Goal: Transaction & Acquisition: Book appointment/travel/reservation

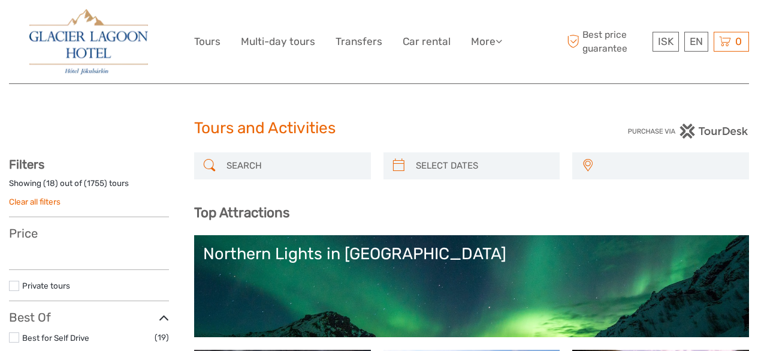
select select
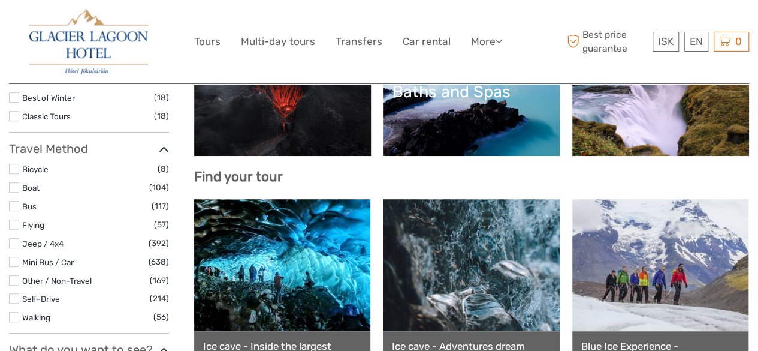
select select
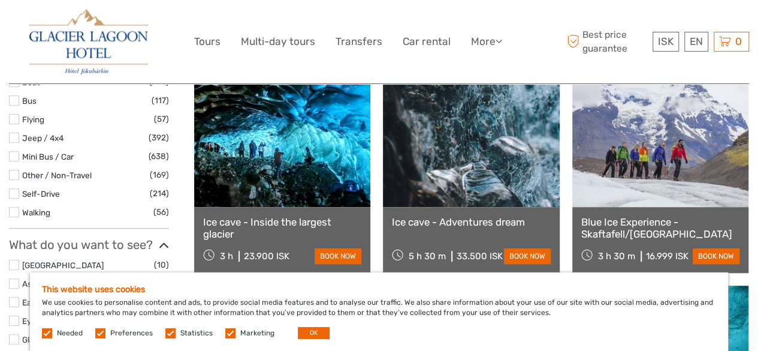
click at [100, 335] on label at bounding box center [100, 333] width 10 height 10
click at [0, 0] on input "checkbox" at bounding box center [0, 0] width 0 height 0
click at [165, 335] on label at bounding box center [170, 333] width 10 height 10
click at [0, 0] on input "checkbox" at bounding box center [0, 0] width 0 height 0
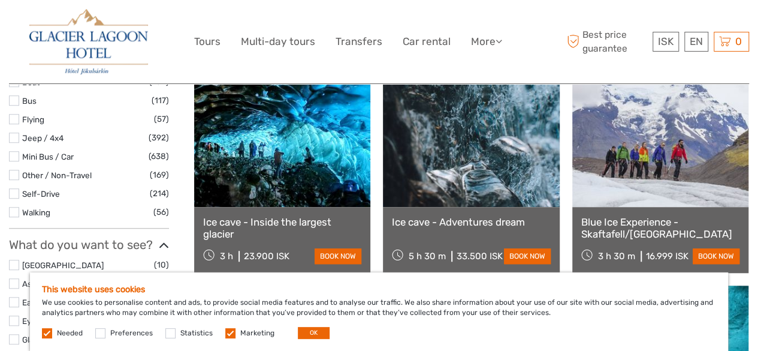
click at [229, 333] on label at bounding box center [230, 333] width 10 height 10
click at [0, 0] on input "checkbox" at bounding box center [0, 0] width 0 height 0
click at [301, 330] on button "OK" at bounding box center [314, 333] width 32 height 12
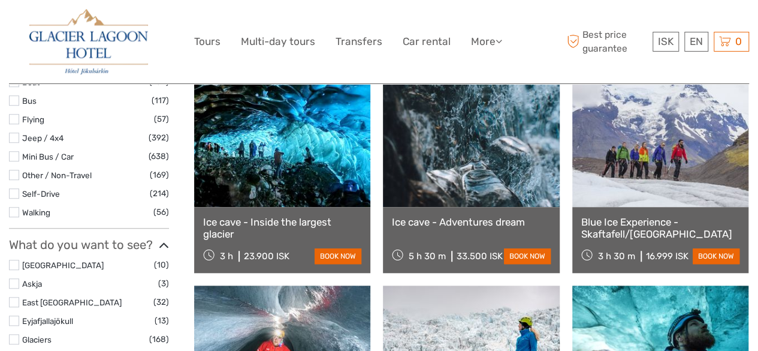
click at [301, 330] on link at bounding box center [282, 351] width 176 height 132
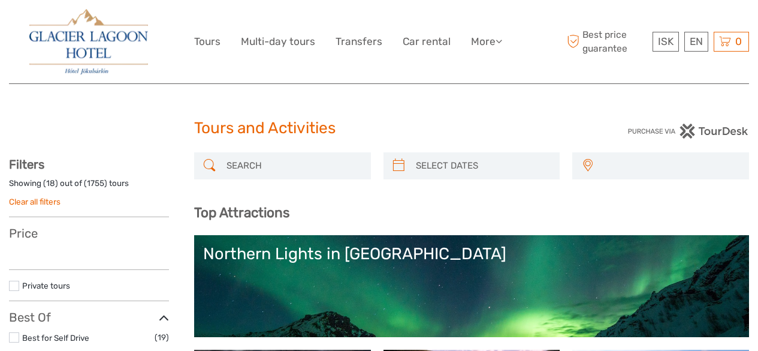
select select
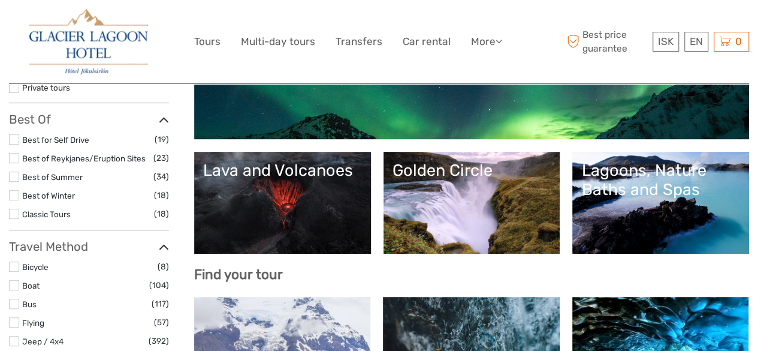
select select
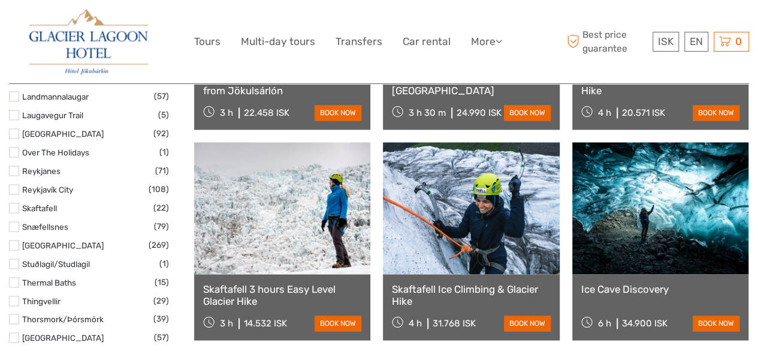
scroll to position [777, 0]
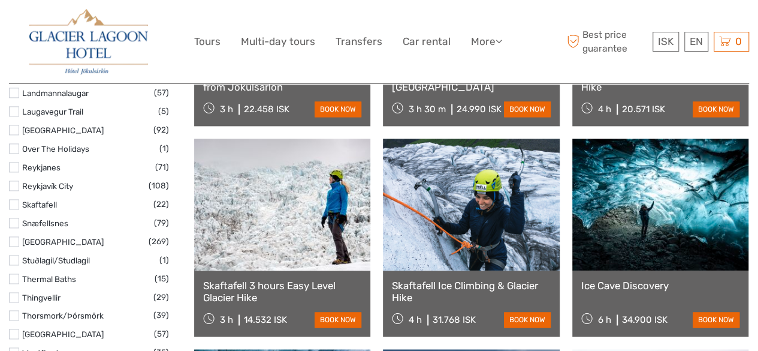
drag, startPoint x: 0, startPoint y: 0, endPoint x: 762, endPoint y: 134, distance: 773.5
click at [702, 322] on link "book now" at bounding box center [716, 320] width 47 height 16
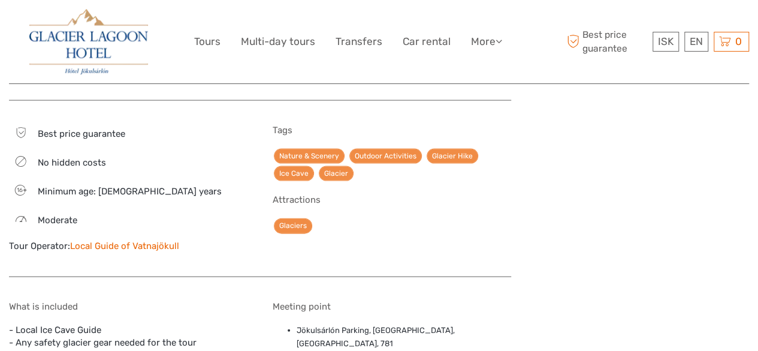
scroll to position [1242, 0]
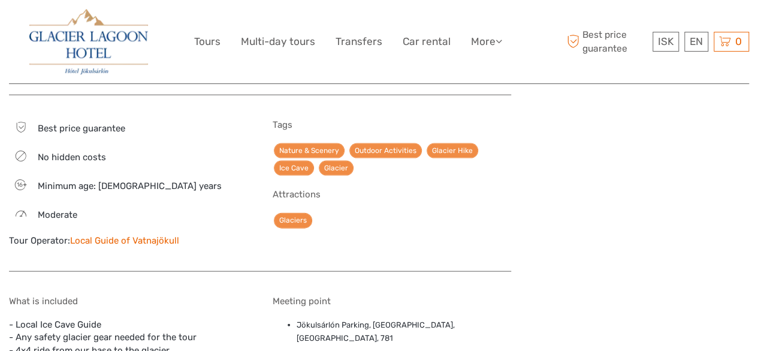
drag, startPoint x: 761, startPoint y: 75, endPoint x: 759, endPoint y: 221, distance: 146.2
click at [159, 236] on link "Local Guide of Vatnajökull" at bounding box center [124, 240] width 109 height 11
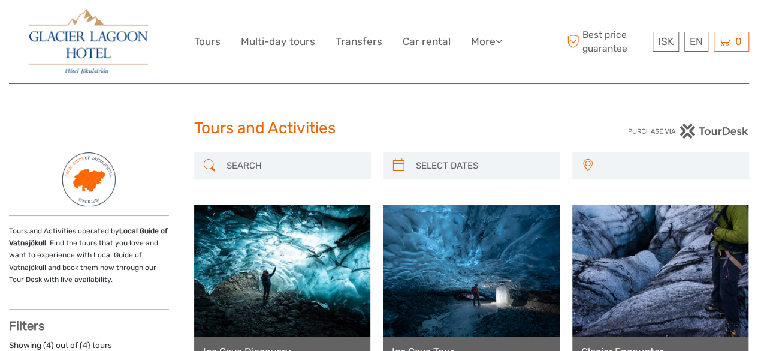
click at [105, 38] on img at bounding box center [88, 41] width 119 height 65
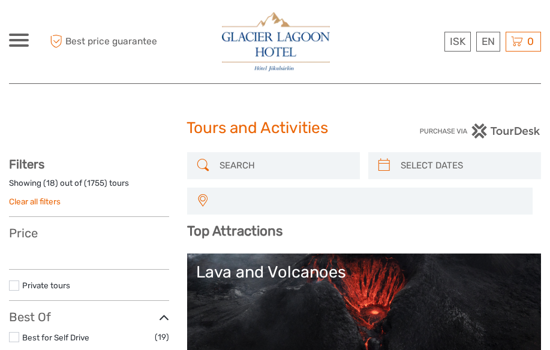
select select
